Goal: Task Accomplishment & Management: Use online tool/utility

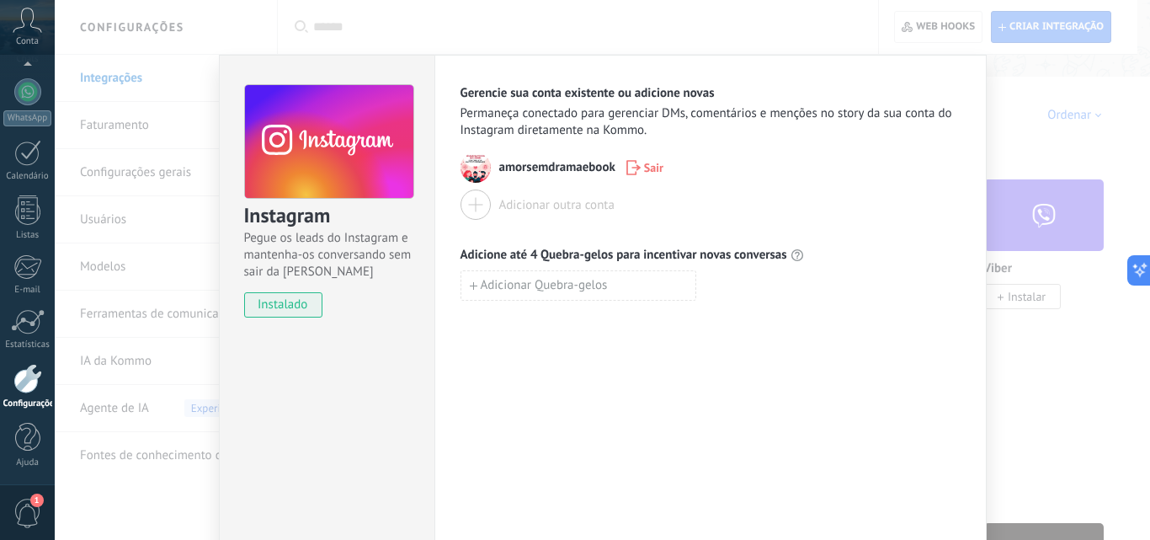
click at [488, 355] on div "Gerencie sua conta existente ou adicione novas Permaneça conectado para gerenci…" at bounding box center [711, 305] width 553 height 501
click at [123, 89] on div "Instagram Pegue os leads do Instagram e mantenha-os conversando sem sair da Kom…" at bounding box center [603, 270] width 1096 height 540
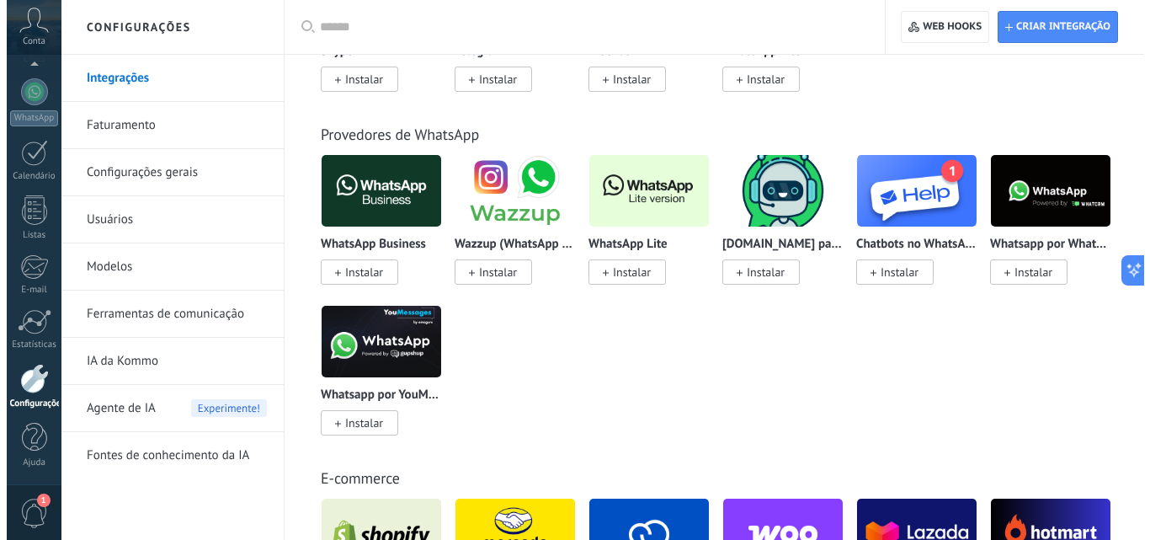
scroll to position [590, 0]
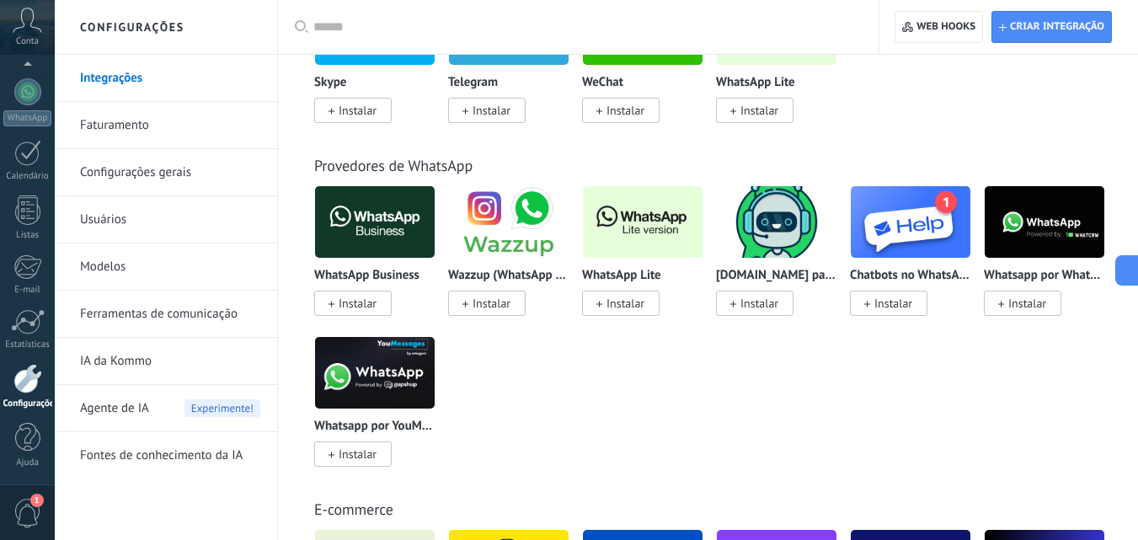
click at [499, 302] on span "Instalar" at bounding box center [491, 303] width 38 height 15
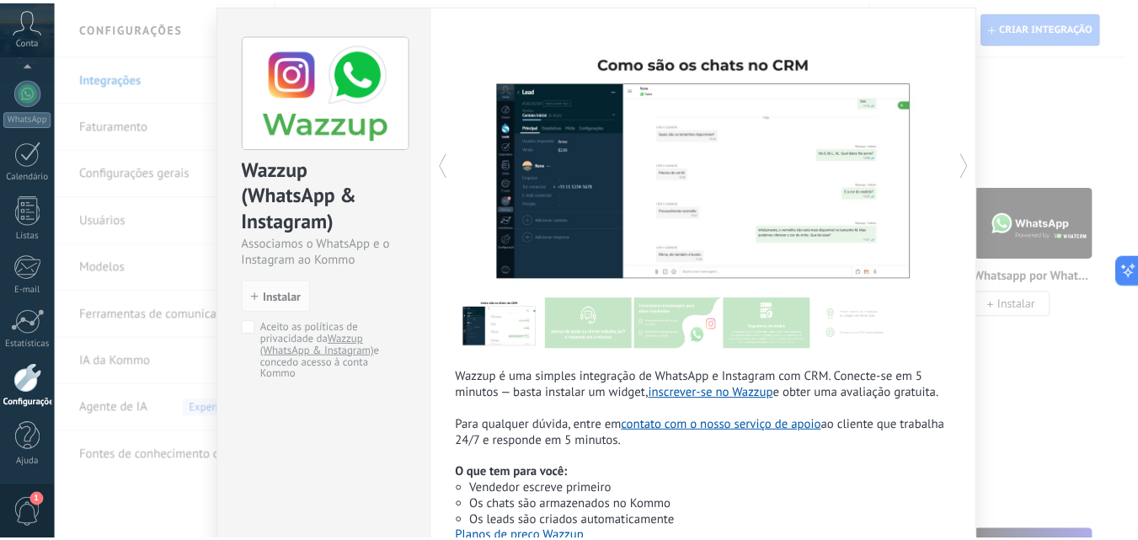
scroll to position [0, 0]
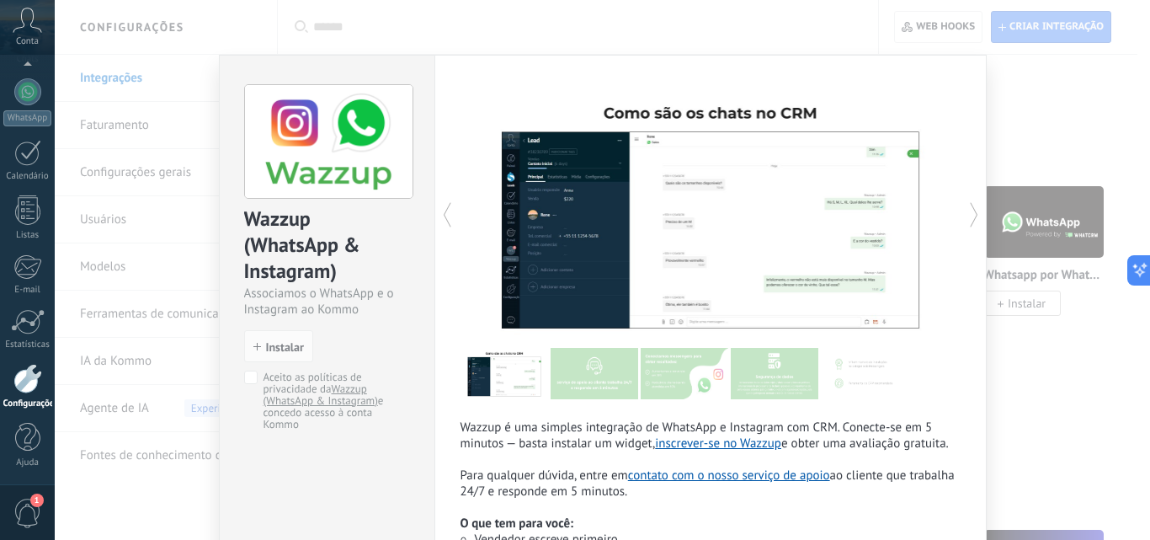
click at [1046, 116] on div "Wazzup (WhatsApp & Instagram) Associamos o WhatsApp e o Instagram ao Kommo inst…" at bounding box center [603, 270] width 1096 height 540
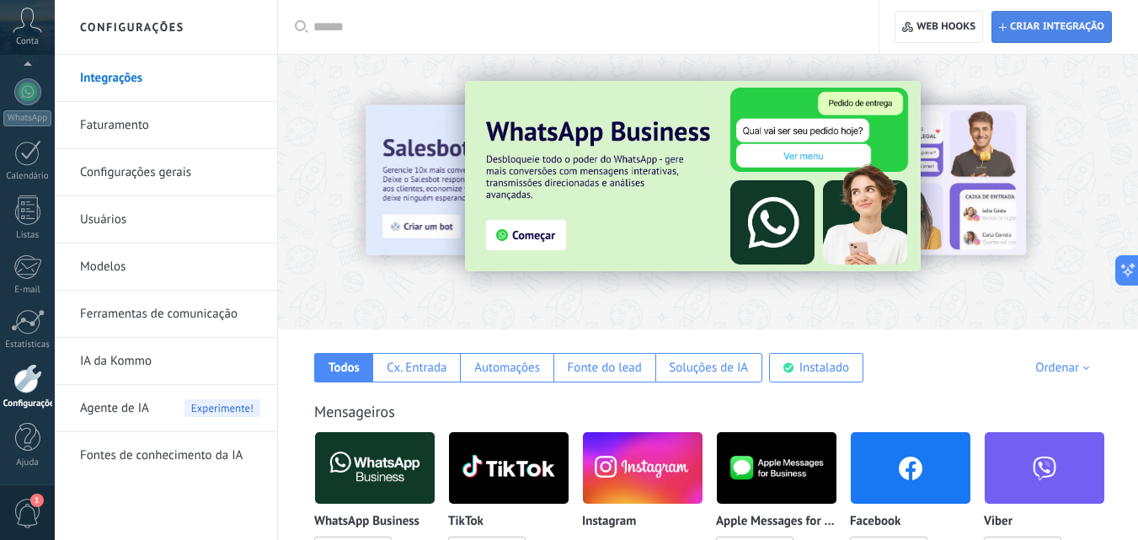
click at [1024, 26] on span "Criar integração" at bounding box center [1057, 26] width 94 height 13
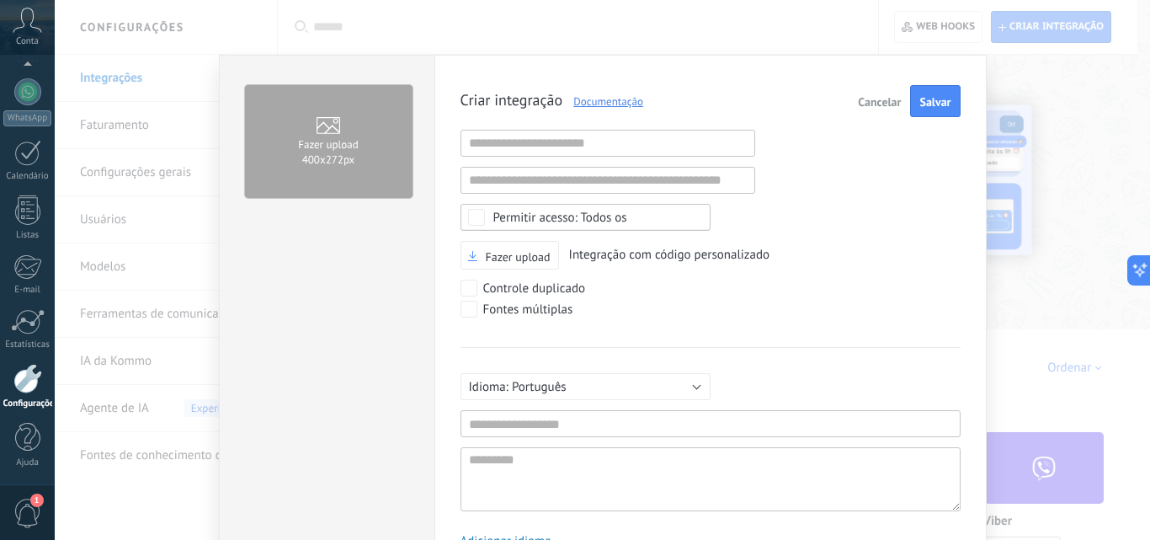
click at [878, 99] on span "Cancelar" at bounding box center [879, 102] width 43 height 12
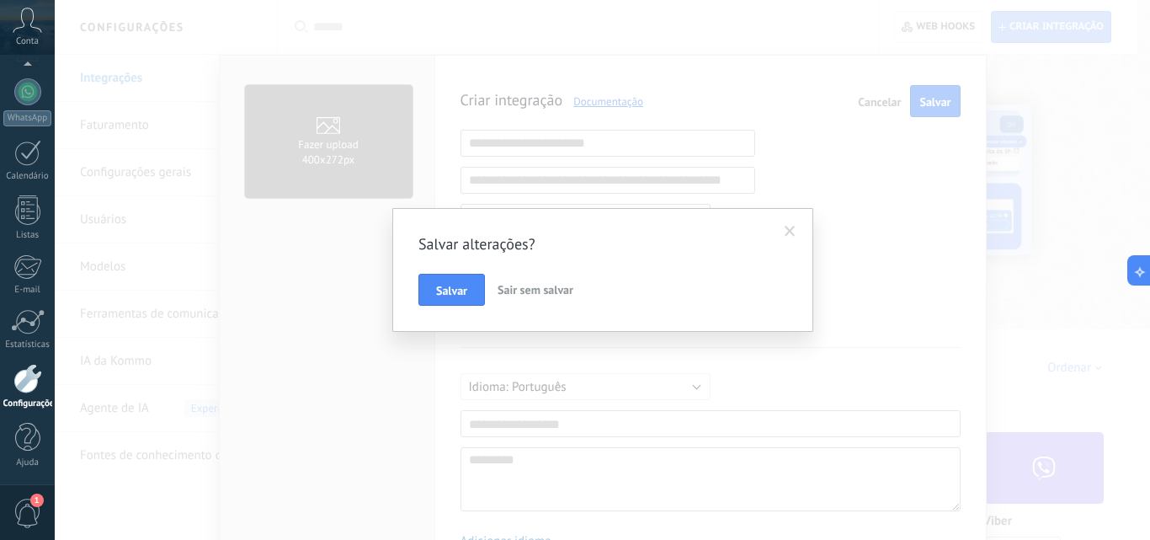
click at [562, 291] on span "Sair sem salvar" at bounding box center [536, 289] width 76 height 15
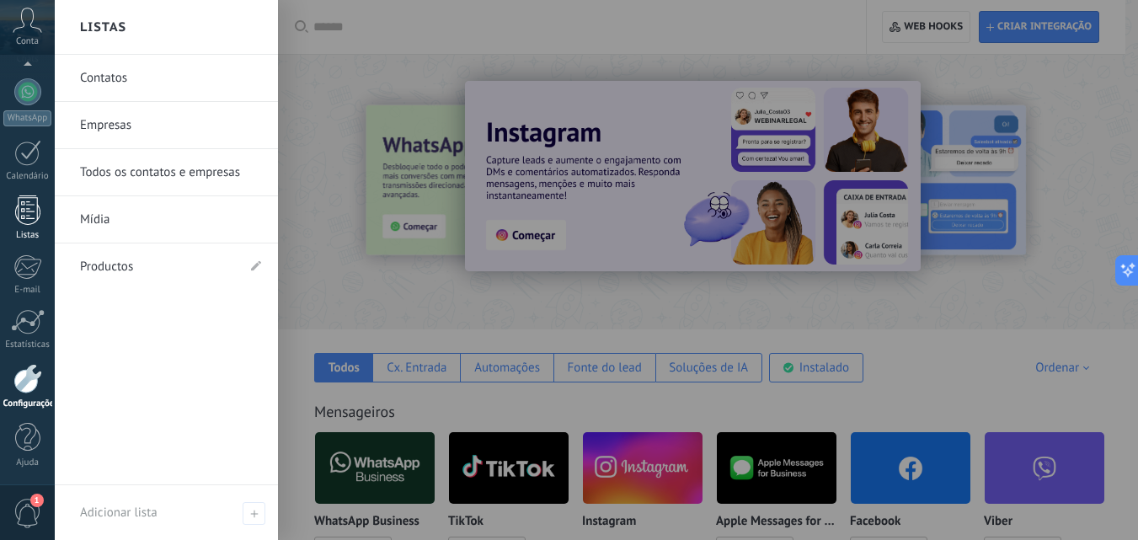
click at [29, 227] on link "Listas" at bounding box center [27, 217] width 55 height 45
click at [23, 266] on div at bounding box center [27, 266] width 28 height 25
click at [15, 339] on link "Estatísticas" at bounding box center [27, 329] width 55 height 41
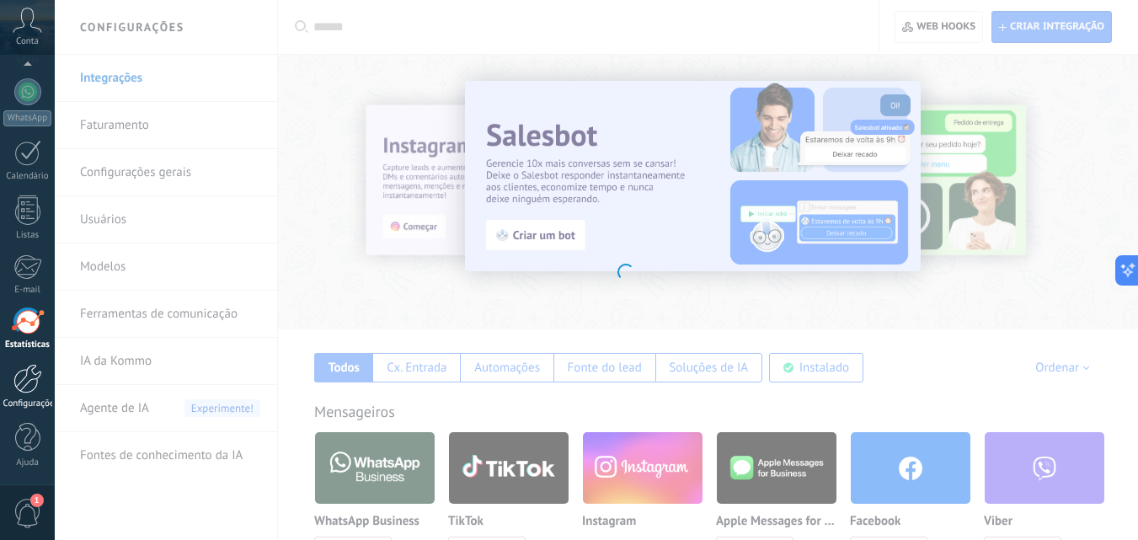
click at [19, 394] on link "Configurações" at bounding box center [27, 386] width 55 height 45
